Goal: Navigation & Orientation: Find specific page/section

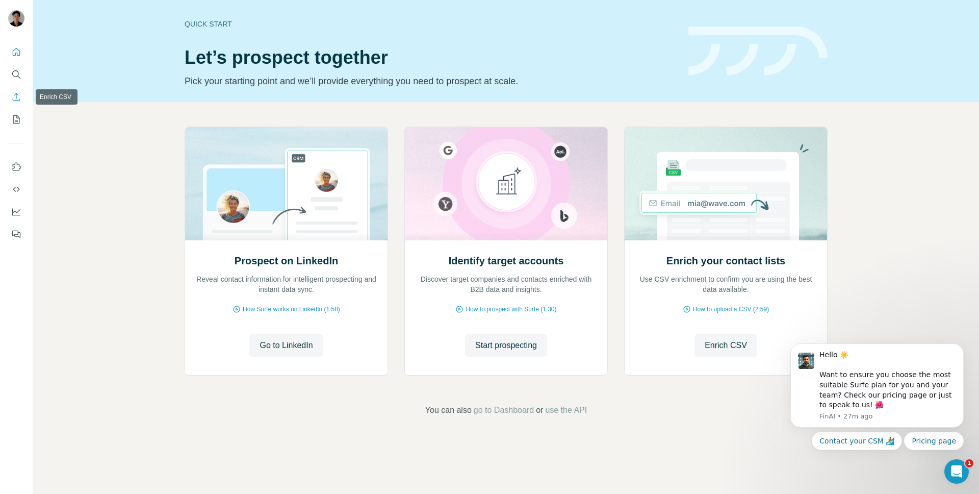
click at [11, 104] on button "Enrich CSV" at bounding box center [16, 97] width 16 height 18
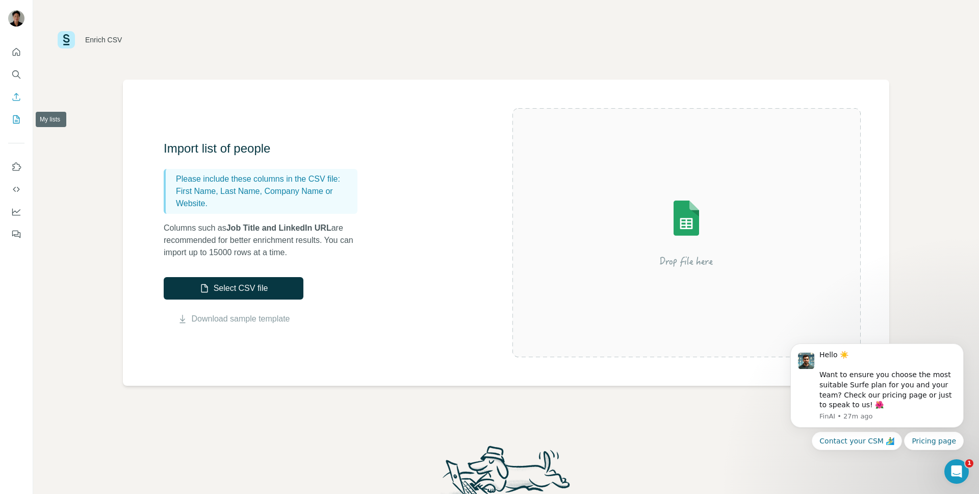
click at [17, 119] on icon "My lists" at bounding box center [16, 119] width 10 height 10
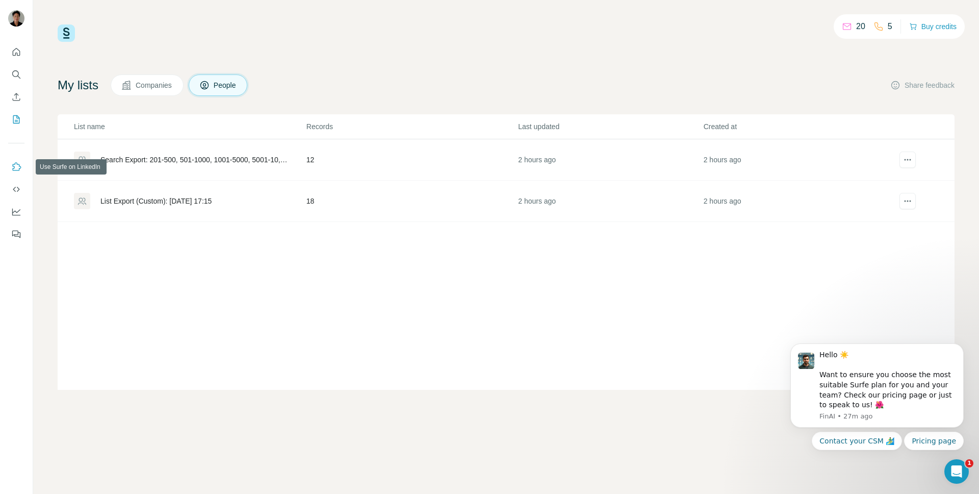
click at [18, 159] on button "Use Surfe on LinkedIn" at bounding box center [16, 167] width 16 height 18
click at [19, 199] on nav at bounding box center [16, 201] width 16 height 86
click at [19, 198] on button "Use Surfe API" at bounding box center [16, 189] width 16 height 18
